Goal: Information Seeking & Learning: Learn about a topic

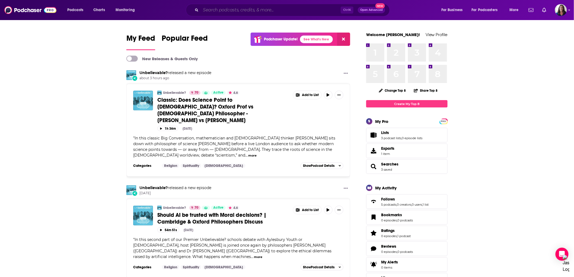
click at [261, 11] on input "Search podcasts, credits, & more..." at bounding box center [271, 10] width 140 height 9
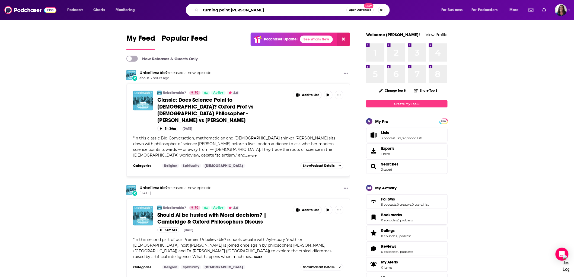
type input "turning point [PERSON_NAME]"
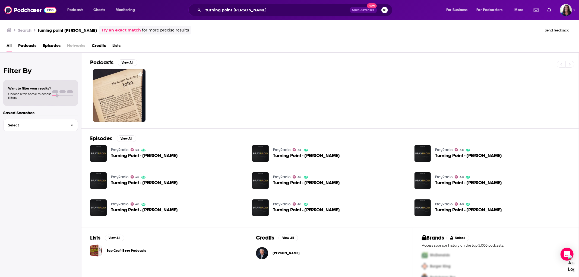
click at [164, 155] on span "Turning Point - [PERSON_NAME]" at bounding box center [144, 155] width 67 height 5
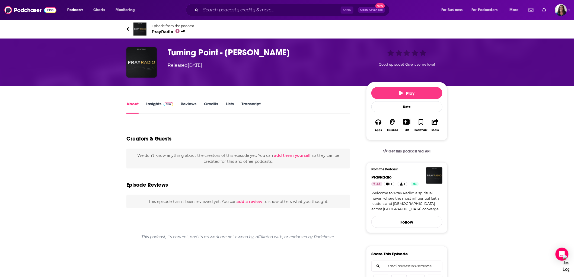
click at [153, 105] on link "Insights" at bounding box center [159, 107] width 27 height 12
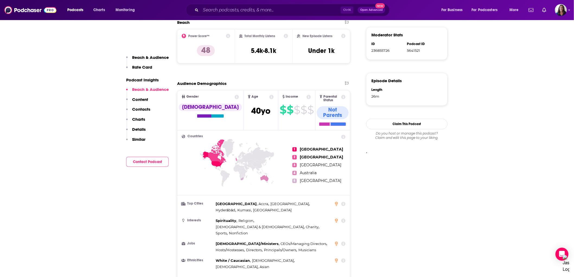
scroll to position [332, 0]
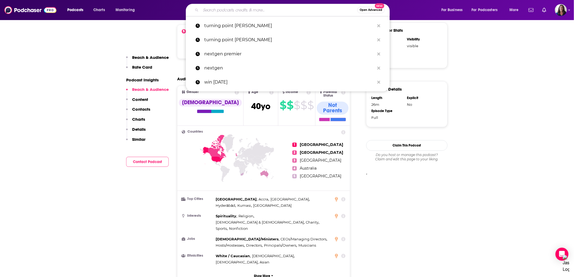
click at [255, 9] on input "Search podcasts, credits, & more..." at bounding box center [279, 10] width 157 height 9
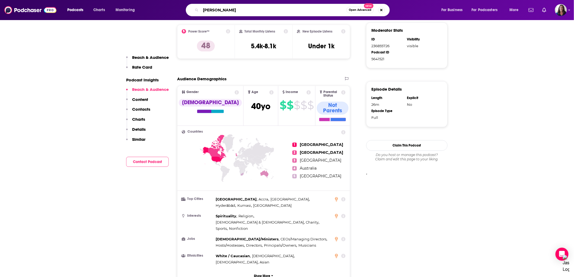
type input "[PERSON_NAME]"
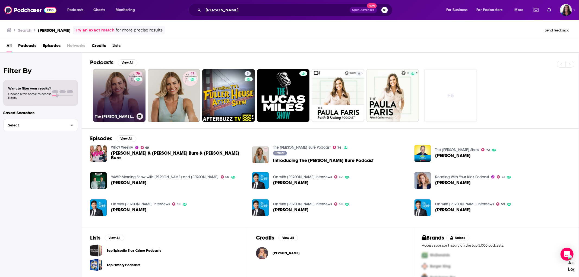
click at [106, 94] on link "76 The [PERSON_NAME] Bure Podcast" at bounding box center [119, 95] width 53 height 53
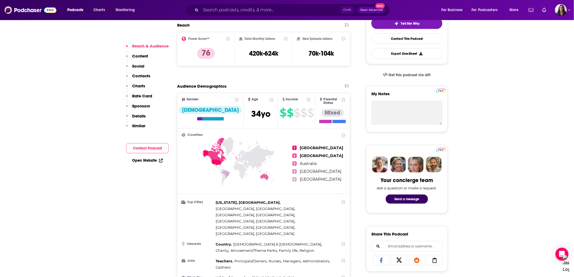
scroll to position [120, 0]
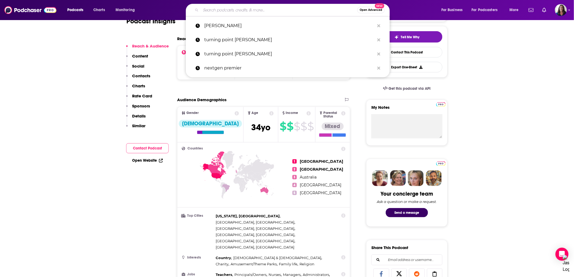
click at [232, 9] on input "Search podcasts, credits, & more..." at bounding box center [279, 10] width 157 height 9
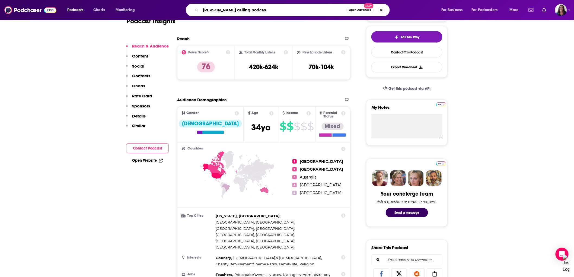
type input "[PERSON_NAME] calling podcast"
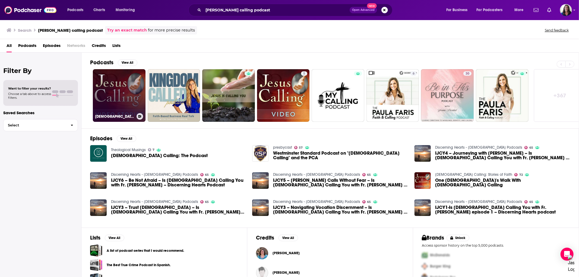
click at [123, 92] on link "[DEMOGRAPHIC_DATA] Calling Video Stories Podcast: Touching Stories of Faith" at bounding box center [119, 95] width 53 height 53
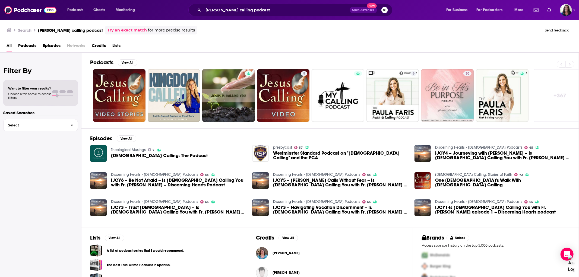
click at [143, 155] on span "[DEMOGRAPHIC_DATA] Calling: The Podcast" at bounding box center [159, 155] width 97 height 5
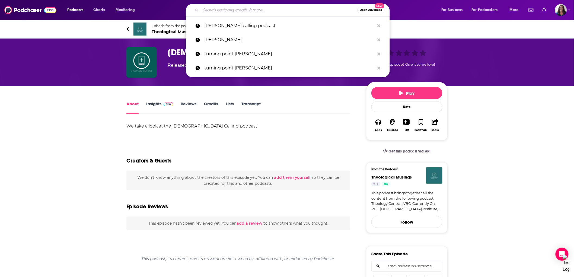
click at [221, 11] on input "Search podcasts, credits, & more..." at bounding box center [279, 10] width 157 height 9
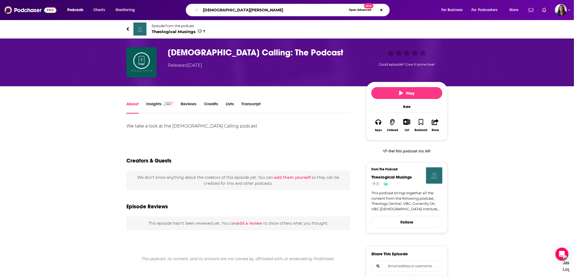
type input "[DEMOGRAPHIC_DATA] calling"
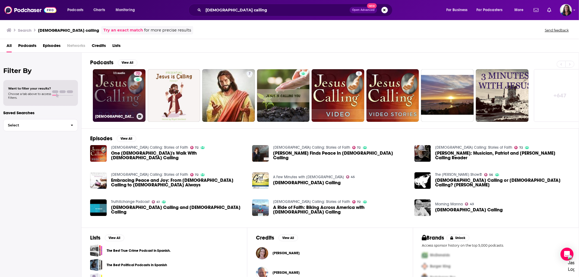
click at [137, 98] on div "72" at bounding box center [138, 92] width 9 height 42
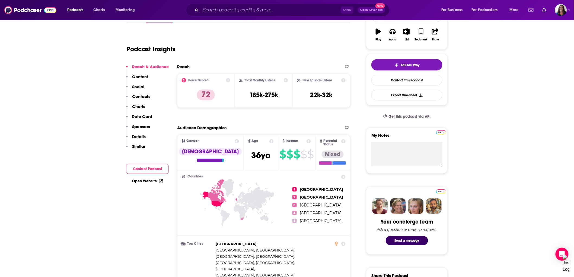
scroll to position [90, 0]
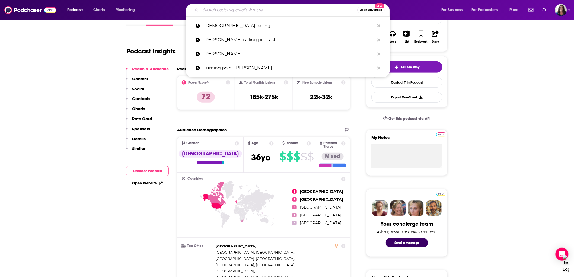
click at [229, 8] on input "Search podcasts, credits, & more..." at bounding box center [279, 10] width 157 height 9
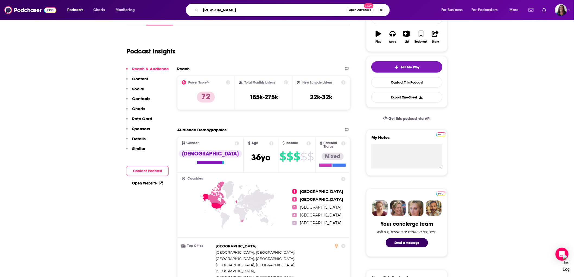
type input "[PERSON_NAME]"
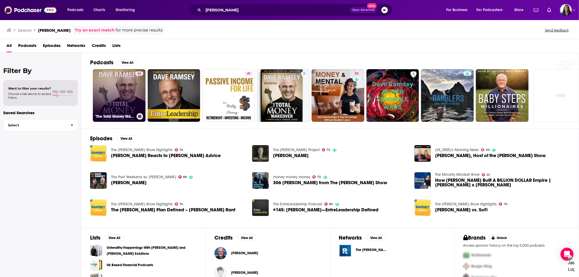
click at [130, 90] on link "46 "The Total Money Makeover" by [PERSON_NAME]" at bounding box center [119, 95] width 53 height 53
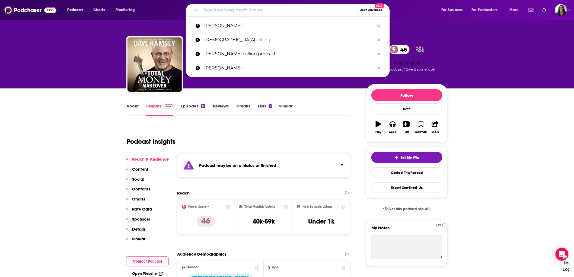
click at [227, 8] on input "Search podcasts, credits, & more..." at bounding box center [279, 10] width 157 height 9
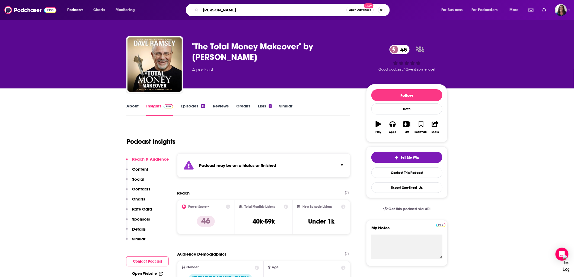
type input "[PERSON_NAME]"
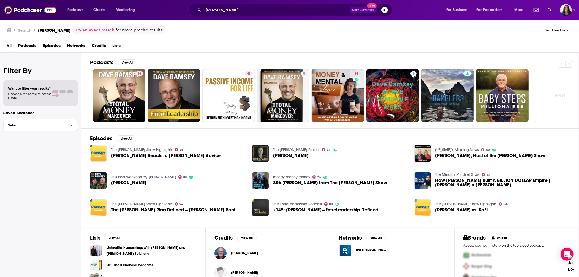
click at [29, 45] on span "Podcasts" at bounding box center [27, 46] width 18 height 11
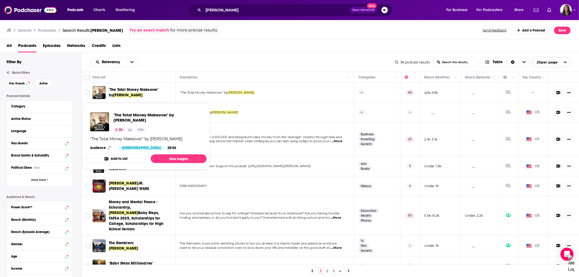
click at [150, 92] on span ""The Total Money Makeover" by [PERSON_NAME]" at bounding box center [138, 92] width 59 height 11
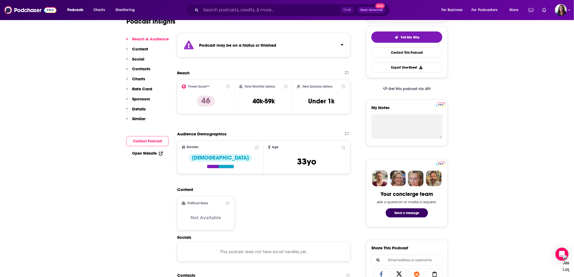
scroll to position [120, 0]
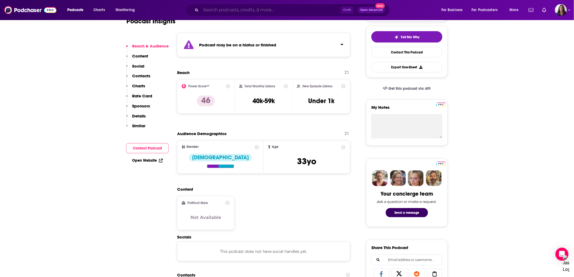
click at [271, 6] on input "Search podcasts, credits, & more..." at bounding box center [271, 10] width 140 height 9
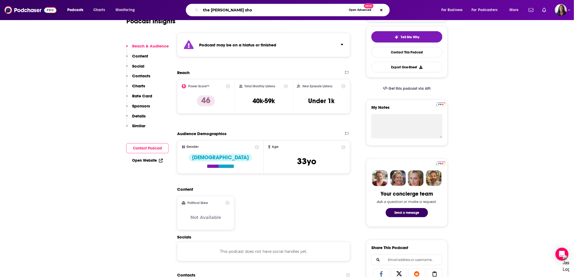
type input "the [PERSON_NAME] show"
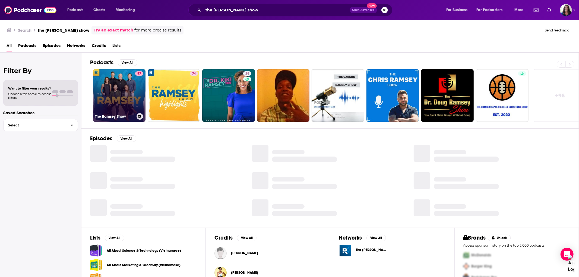
click at [123, 94] on link "97 The [PERSON_NAME] Show" at bounding box center [119, 95] width 53 height 53
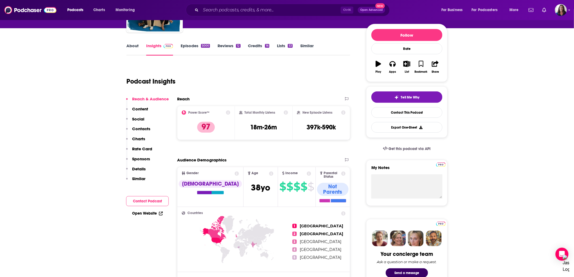
scroll to position [90, 0]
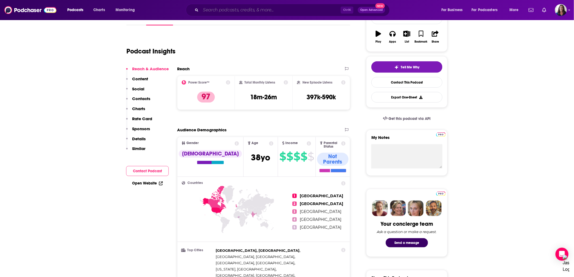
click at [230, 9] on input "Search podcasts, credits, & more..." at bounding box center [271, 10] width 140 height 9
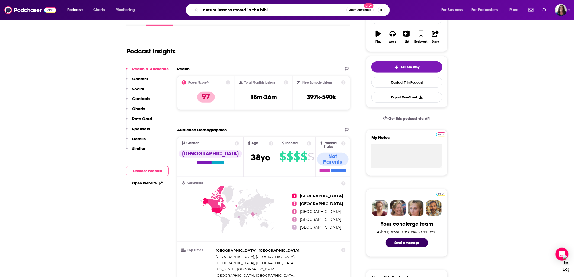
type input "nature lessons rooted in the [DEMOGRAPHIC_DATA]"
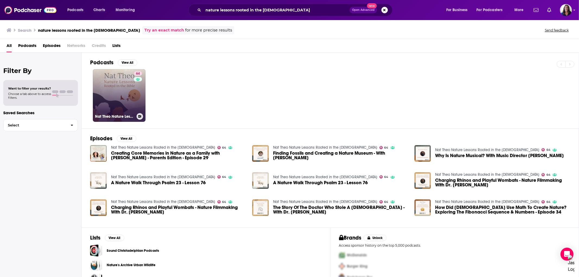
click at [128, 93] on link "64 Nat Theo Nature Lessons Rooted in the [DEMOGRAPHIC_DATA]" at bounding box center [119, 95] width 53 height 53
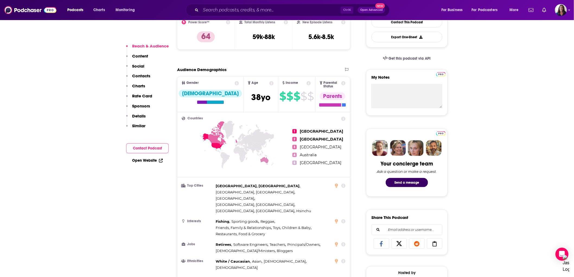
scroll to position [90, 0]
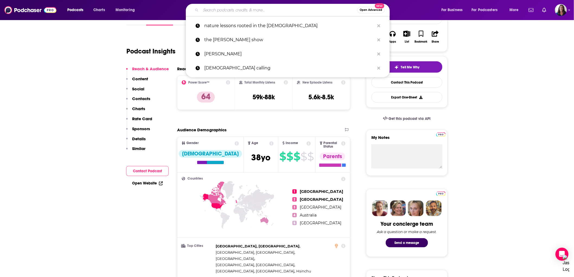
click at [217, 11] on input "Search podcasts, credits, & more..." at bounding box center [279, 10] width 157 height 9
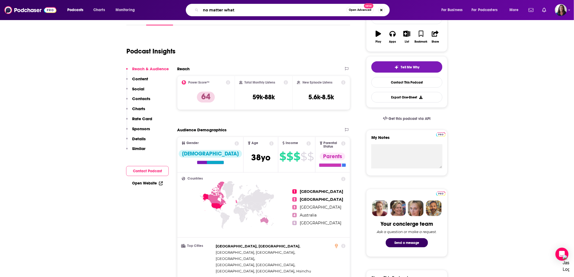
type input "no matter what"
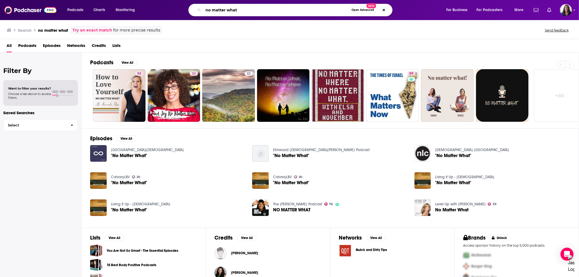
click at [272, 11] on input "no matter what" at bounding box center [276, 10] width 146 height 9
type input "no matter what [PERSON_NAME]"
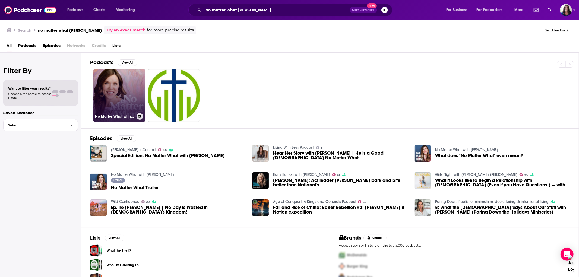
click at [133, 97] on link "No Matter What with [PERSON_NAME]" at bounding box center [119, 95] width 53 height 53
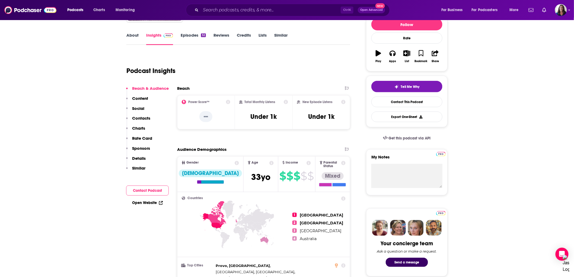
scroll to position [60, 0]
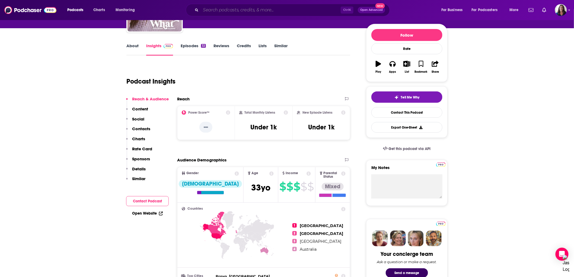
click at [247, 11] on input "Search podcasts, credits, & more..." at bounding box center [271, 10] width 140 height 9
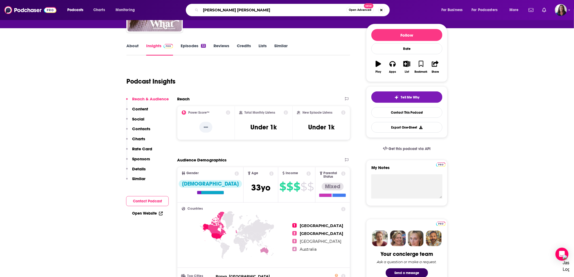
type input "[PERSON_NAME]"
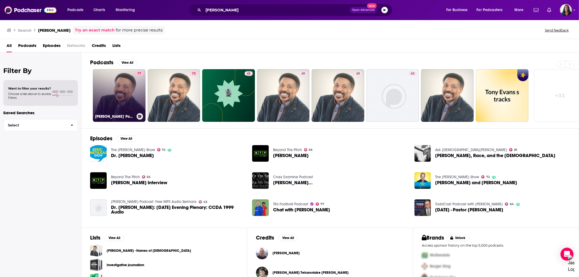
click at [96, 94] on link "77 [PERSON_NAME]' Podcast" at bounding box center [119, 95] width 53 height 53
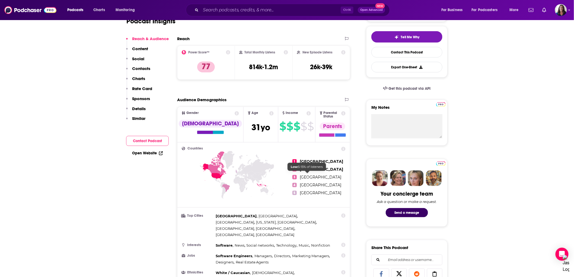
scroll to position [90, 0]
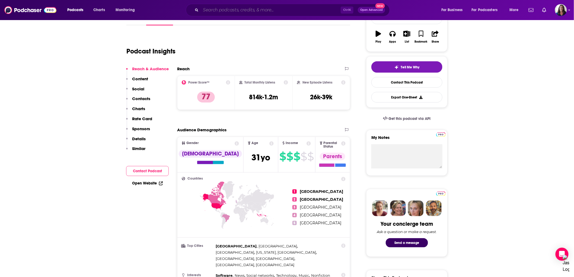
click at [245, 9] on input "Search podcasts, credits, & more..." at bounding box center [271, 10] width 140 height 9
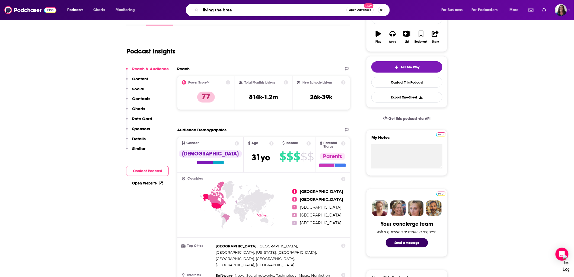
type input "living the bream"
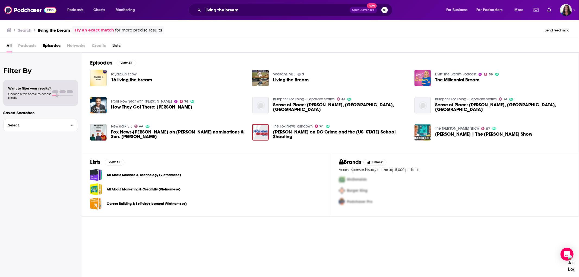
click at [31, 46] on span "Podcasts" at bounding box center [27, 46] width 18 height 11
click at [35, 45] on span "Podcasts" at bounding box center [27, 46] width 18 height 11
click at [215, 10] on input "living the bream" at bounding box center [276, 10] width 146 height 9
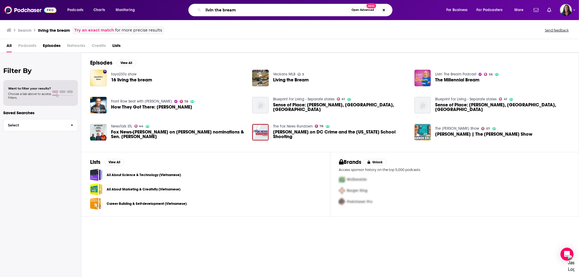
type input "livin the bream"
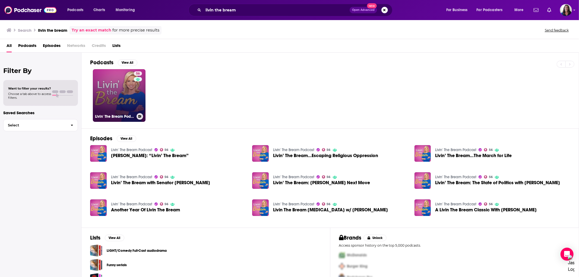
click at [123, 94] on link "56 Livin' The Bream Podcast" at bounding box center [119, 95] width 53 height 53
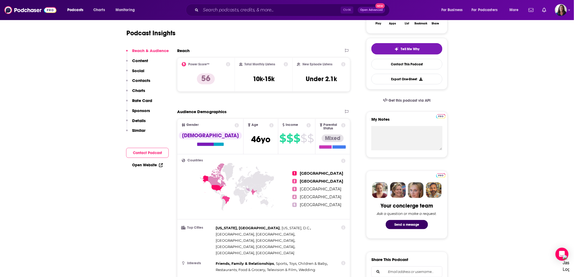
scroll to position [120, 0]
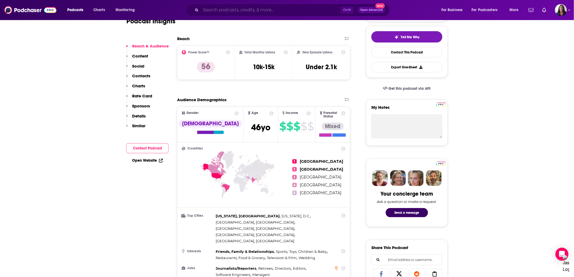
click at [245, 6] on input "Search podcasts, credits, & more..." at bounding box center [271, 10] width 140 height 9
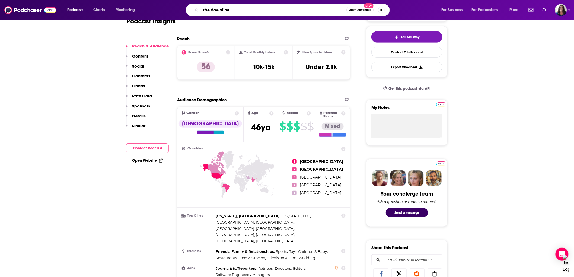
type input "the downline"
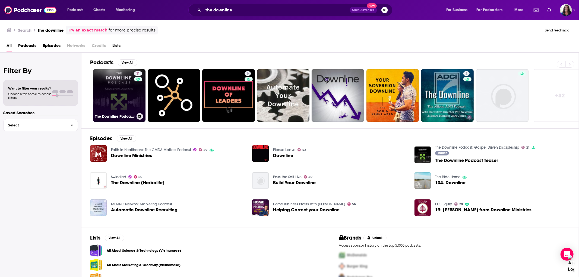
click at [125, 97] on link "31 The Downline Podcast: [DEMOGRAPHIC_DATA] Driven Discipleship" at bounding box center [119, 95] width 53 height 53
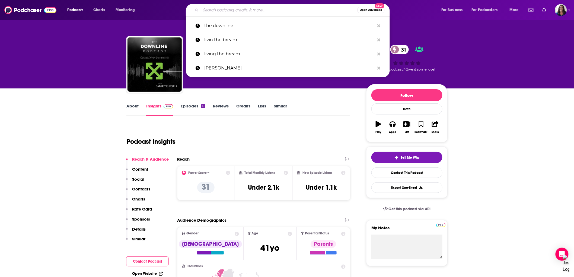
click at [217, 10] on input "Search podcasts, credits, & more..." at bounding box center [279, 10] width 157 height 9
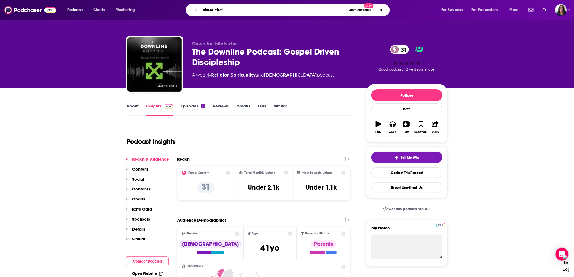
type input "sister circle"
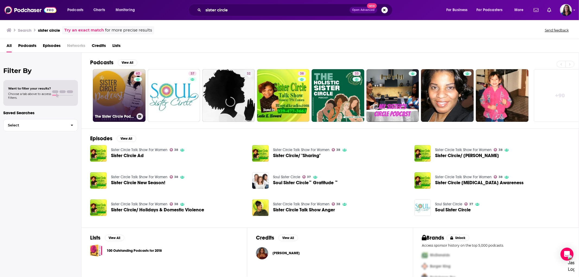
click at [114, 83] on link "62 The Sister Circle Podcast" at bounding box center [119, 95] width 53 height 53
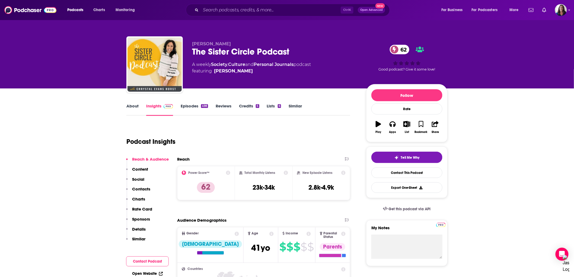
scroll to position [60, 0]
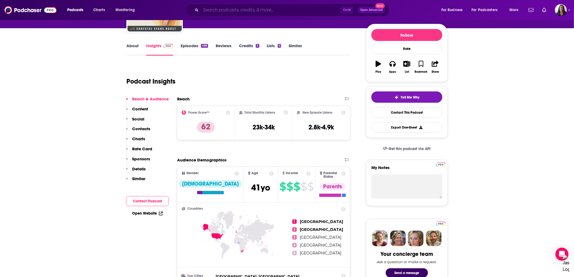
click at [253, 12] on input "Search podcasts, credits, & more..." at bounding box center [271, 10] width 140 height 9
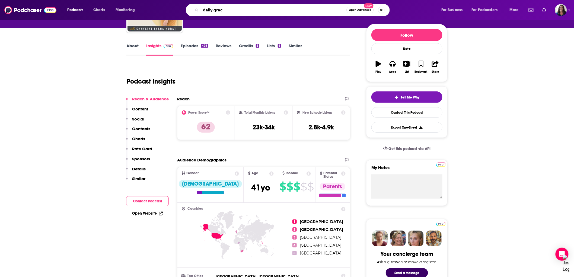
type input "daily grace"
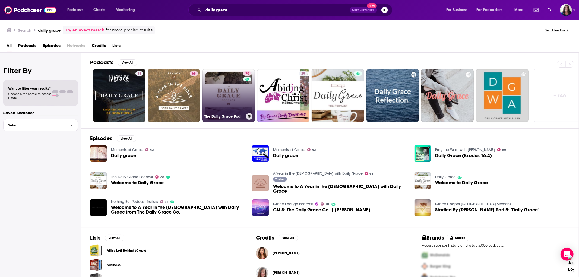
click at [239, 88] on link "70 The Daily Grace Podcast" at bounding box center [228, 95] width 53 height 53
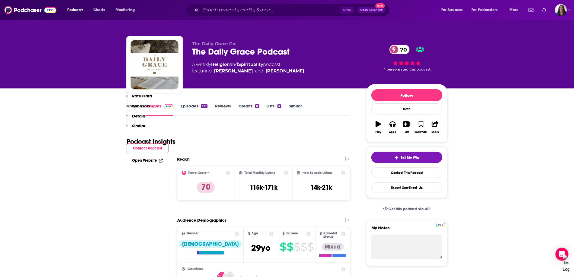
scroll to position [120, 0]
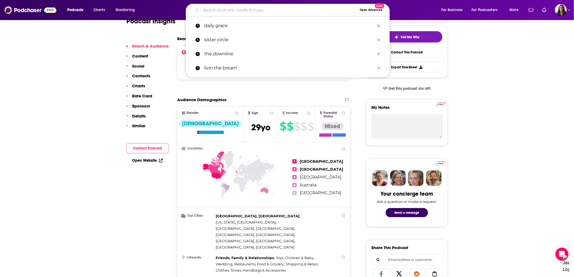
click at [283, 9] on input "Search podcasts, credits, & more..." at bounding box center [279, 10] width 157 height 9
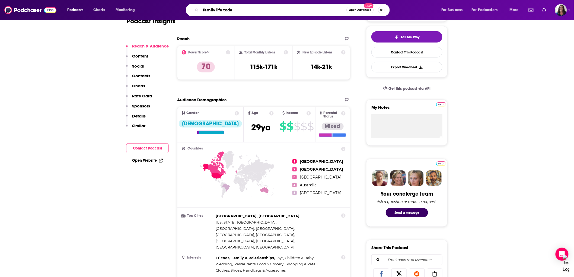
type input "family life [DATE]"
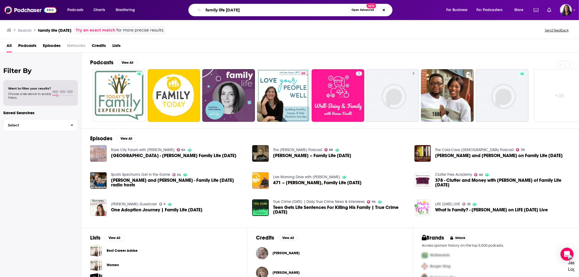
click at [219, 11] on input "family life [DATE]" at bounding box center [276, 10] width 146 height 9
type input "familylife [DATE]"
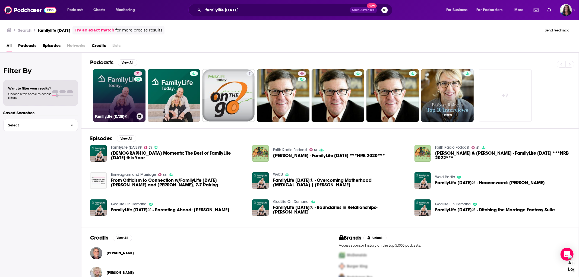
click at [123, 84] on link "71 FamilyLife [DATE]®" at bounding box center [119, 95] width 53 height 53
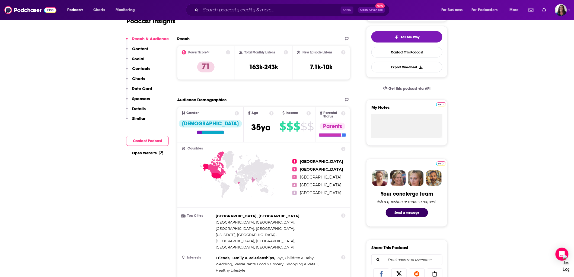
scroll to position [30, 0]
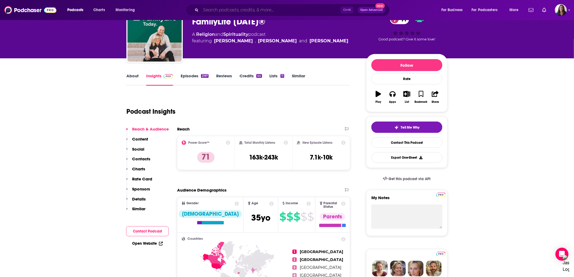
click at [208, 7] on input "Search podcasts, credits, & more..." at bounding box center [271, 10] width 140 height 9
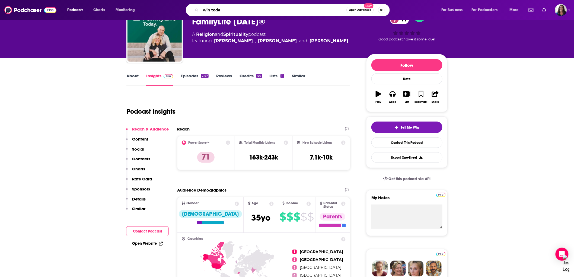
type input "win [DATE]"
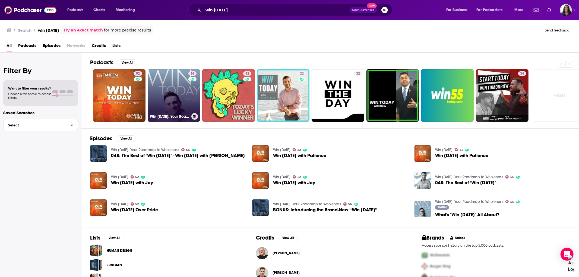
click at [186, 94] on link "56 Win [DATE]: Your Roadmap to Wholeness" at bounding box center [174, 95] width 53 height 53
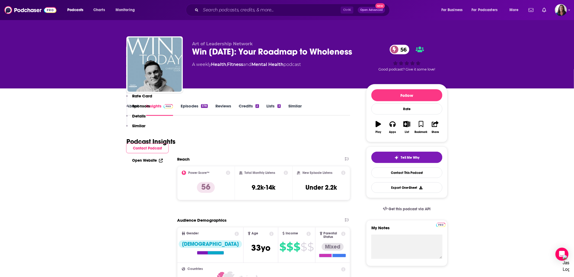
scroll to position [151, 0]
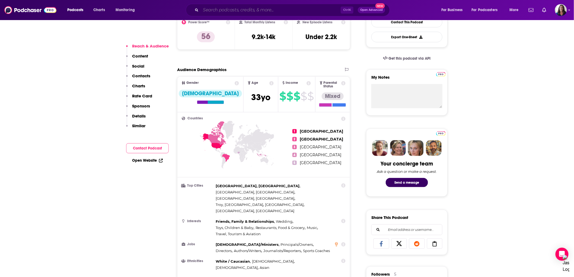
click at [224, 13] on input "Search podcasts, credits, & more..." at bounding box center [271, 10] width 140 height 9
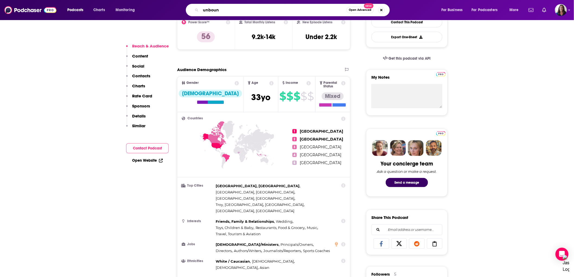
type input "unbound"
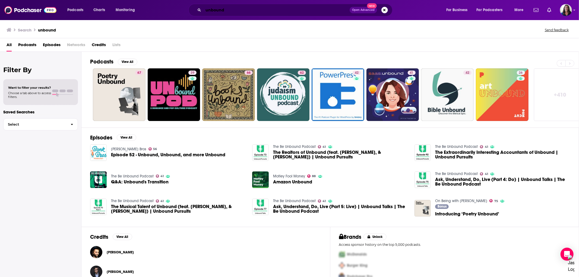
click at [273, 8] on input "unbound" at bounding box center [276, 10] width 146 height 9
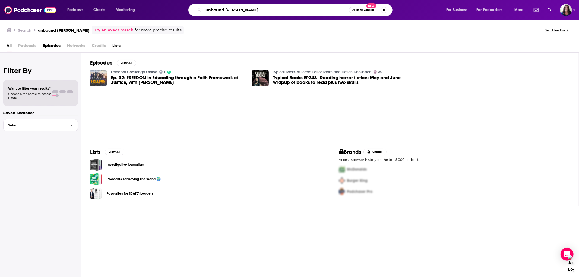
drag, startPoint x: 264, startPoint y: 9, endPoint x: 160, endPoint y: 8, distance: 103.9
click at [160, 8] on div "unbound [PERSON_NAME] Open Advanced New" at bounding box center [296, 10] width 290 height 12
type input "[DEMOGRAPHIC_DATA] spice"
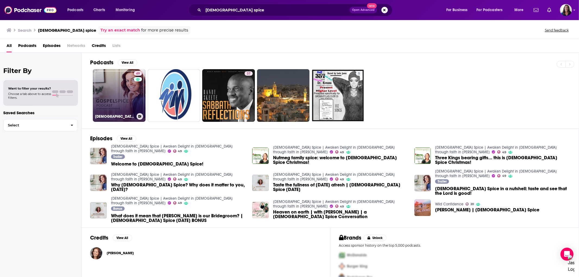
click at [128, 93] on link "49 [DEMOGRAPHIC_DATA] Spice | Awaken Delight in [DEMOGRAPHIC_DATA] through fait…" at bounding box center [119, 95] width 53 height 53
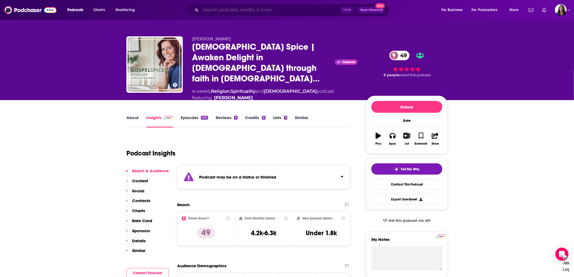
click at [253, 11] on input "Search podcasts, credits, & more..." at bounding box center [271, 10] width 140 height 9
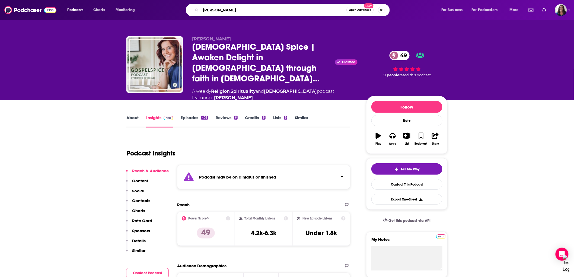
type input "[PERSON_NAME]"
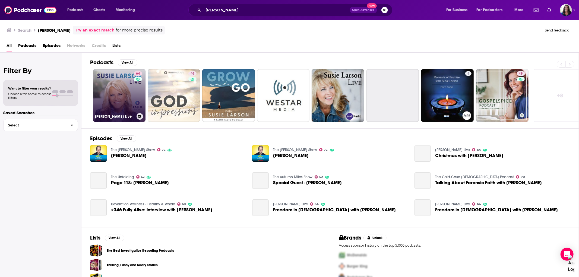
click at [132, 96] on link "64 [PERSON_NAME] Live" at bounding box center [119, 95] width 53 height 53
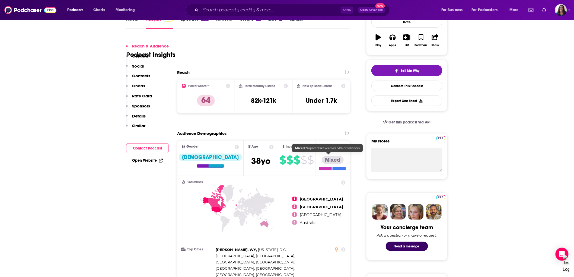
scroll to position [120, 0]
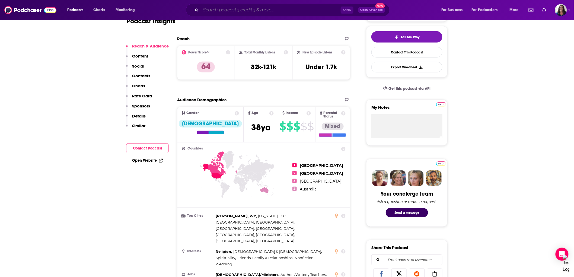
click at [254, 14] on input "Search podcasts, credits, & more..." at bounding box center [271, 10] width 140 height 9
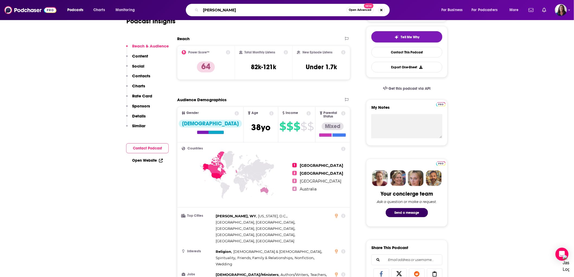
type input "[PERSON_NAME]"
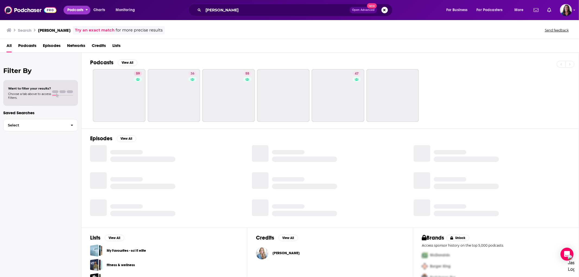
click at [85, 11] on button "Podcasts" at bounding box center [76, 10] width 27 height 9
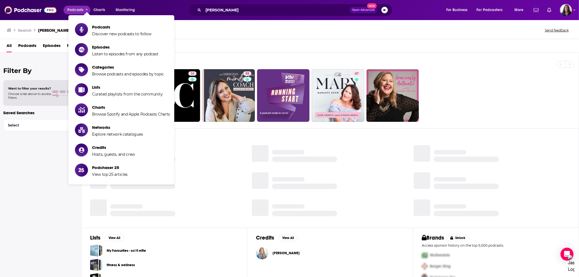
click at [409, 49] on div "All Podcasts Episodes Networks Credits Lists" at bounding box center [291, 46] width 568 height 11
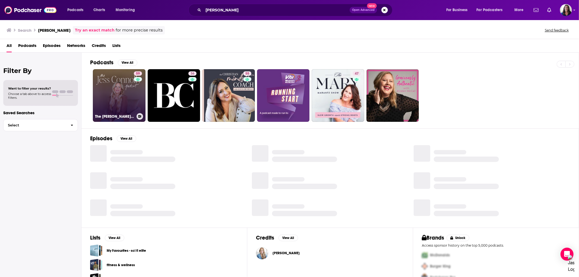
click at [141, 93] on div "59" at bounding box center [138, 92] width 9 height 42
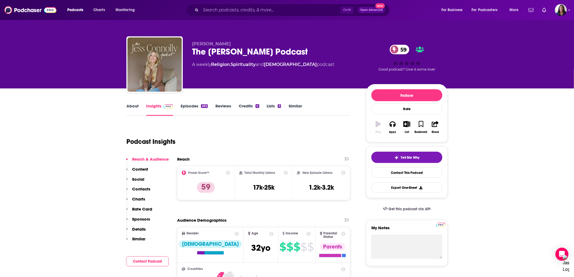
scroll to position [90, 0]
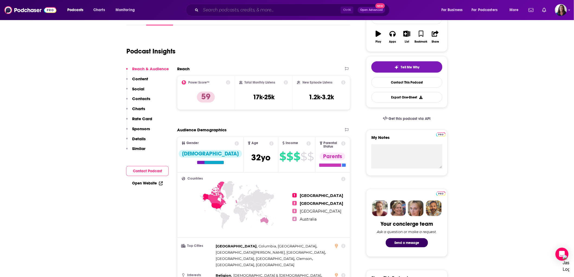
click at [283, 11] on input "Search podcasts, credits, & more..." at bounding box center [271, 10] width 140 height 9
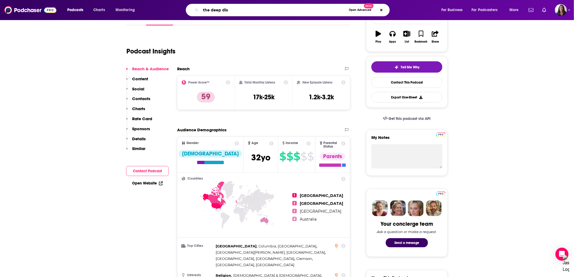
type input "the deep dish"
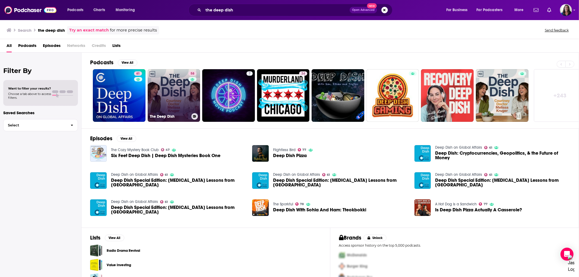
click at [165, 102] on link "58 The Deep Dish" at bounding box center [174, 95] width 53 height 53
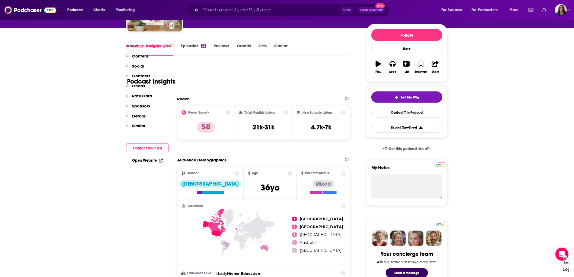
scroll to position [120, 0]
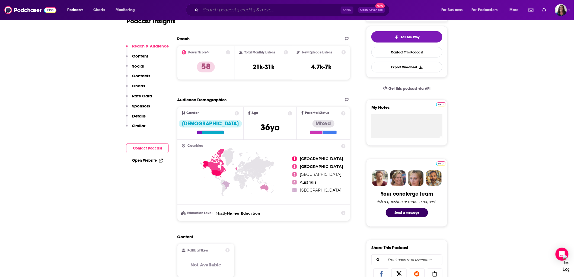
click at [216, 12] on input "Search podcasts, credits, & more..." at bounding box center [271, 10] width 140 height 9
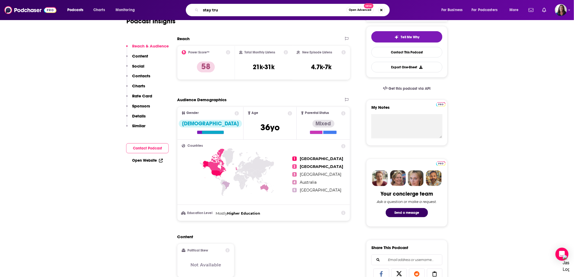
type input "stay true"
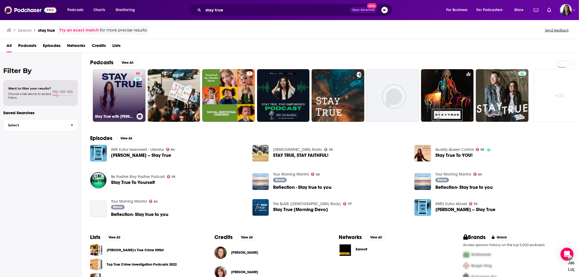
click at [126, 85] on link "63 Stay True with Madison Prewett Troutt" at bounding box center [119, 95] width 53 height 53
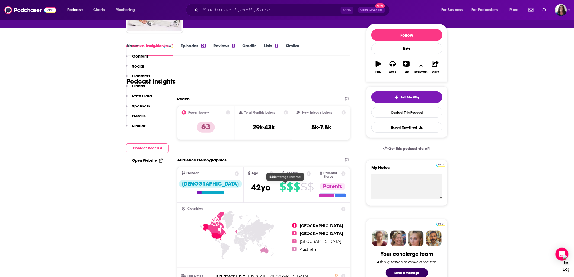
scroll to position [151, 0]
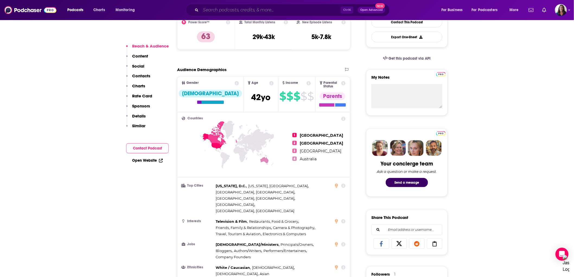
click at [235, 11] on input "Search podcasts, credits, & more..." at bounding box center [271, 10] width 140 height 9
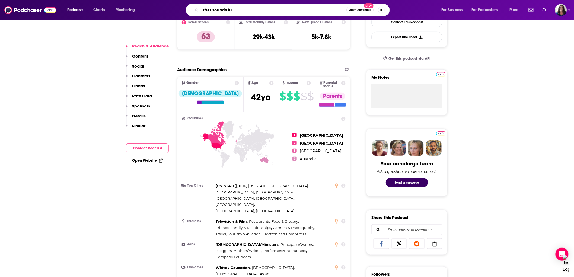
type input "that sounds fun"
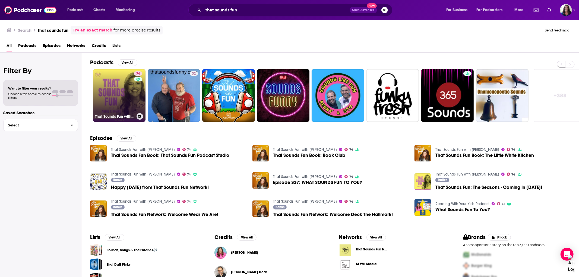
click at [129, 91] on link "74 That Sounds Fun with Annie F. Downs" at bounding box center [119, 95] width 53 height 53
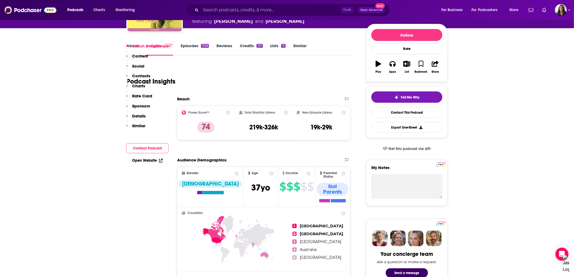
scroll to position [120, 0]
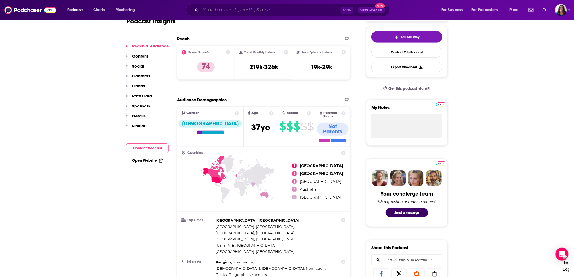
click at [223, 9] on input "Search podcasts, credits, & more..." at bounding box center [271, 10] width 140 height 9
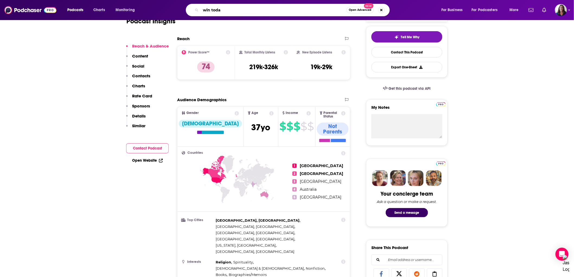
type input "win [DATE]"
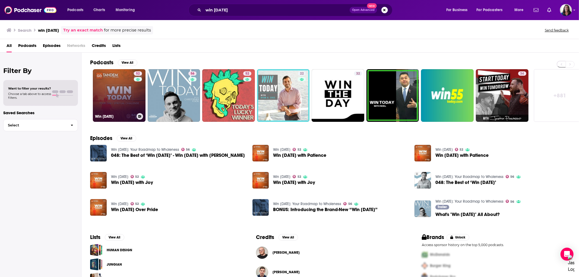
click at [133, 99] on link "52 Win Today" at bounding box center [119, 95] width 53 height 53
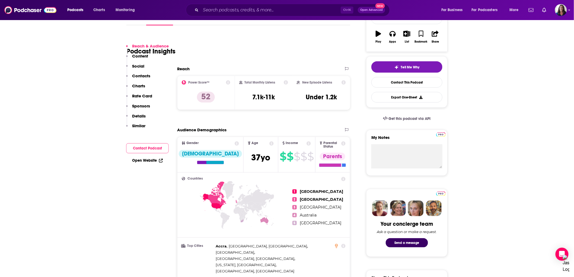
scroll to position [120, 0]
